Goal: Obtain resource: Obtain resource

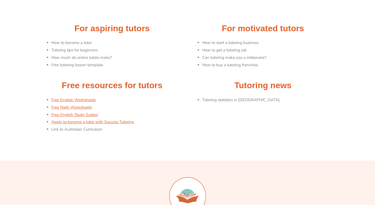
scroll to position [53, 0]
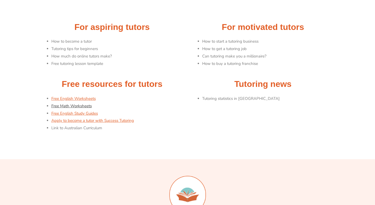
click at [74, 105] on link "Free Math Worksheets" at bounding box center [71, 105] width 40 height 5
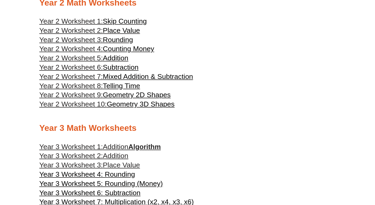
scroll to position [421, 0]
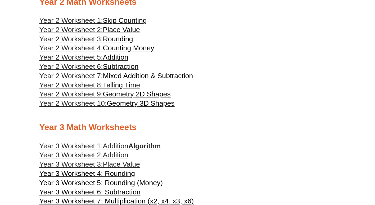
click at [111, 69] on span "Subtraction" at bounding box center [121, 66] width 36 height 8
click at [52, 88] on span "Year 2 Worksheet 8:" at bounding box center [70, 85] width 63 height 8
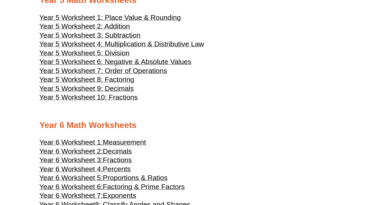
scroll to position [805, 0]
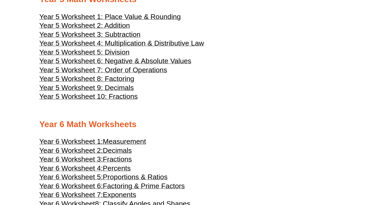
click at [111, 56] on span "Year 5 Worksheet 5: Division" at bounding box center [84, 52] width 90 height 8
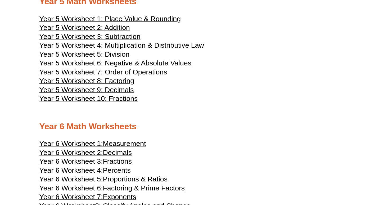
scroll to position [801, 0]
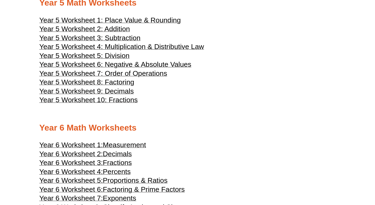
click at [102, 104] on span "Year 5 Worksheet 10: Fractions" at bounding box center [88, 100] width 98 height 8
